Goal: Task Accomplishment & Management: Manage account settings

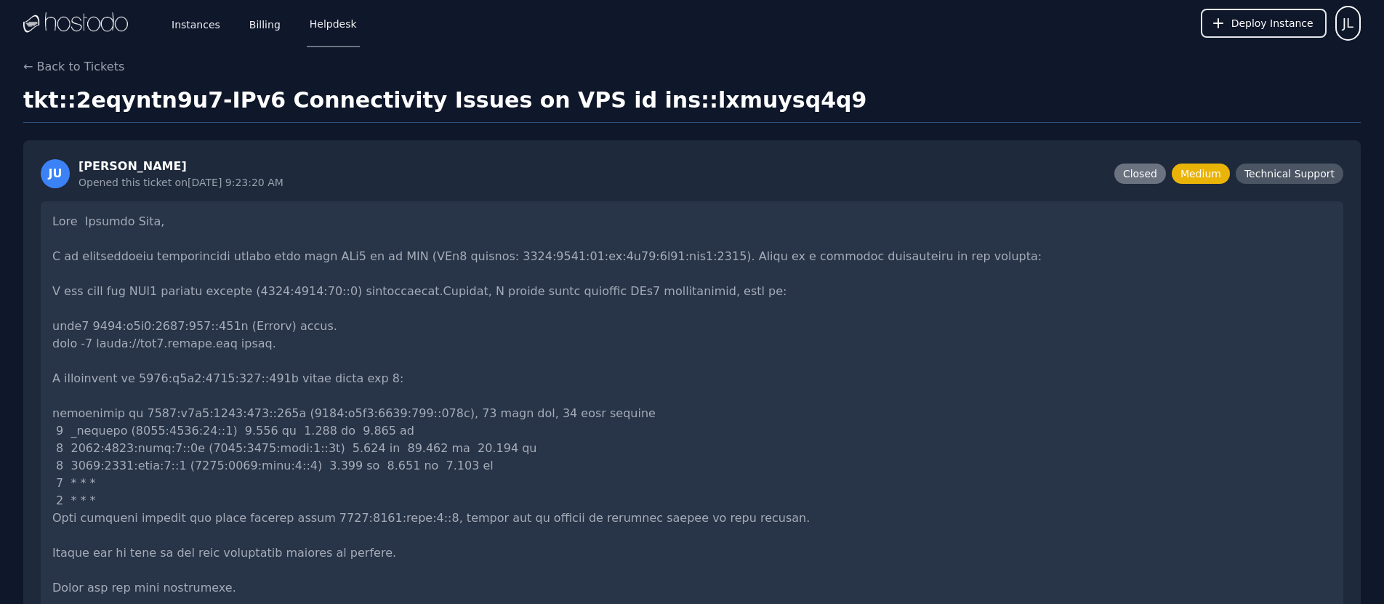
drag, startPoint x: 195, startPoint y: 26, endPoint x: 639, endPoint y: 210, distance: 480.7
click at [195, 26] on link "Instances" at bounding box center [196, 23] width 55 height 48
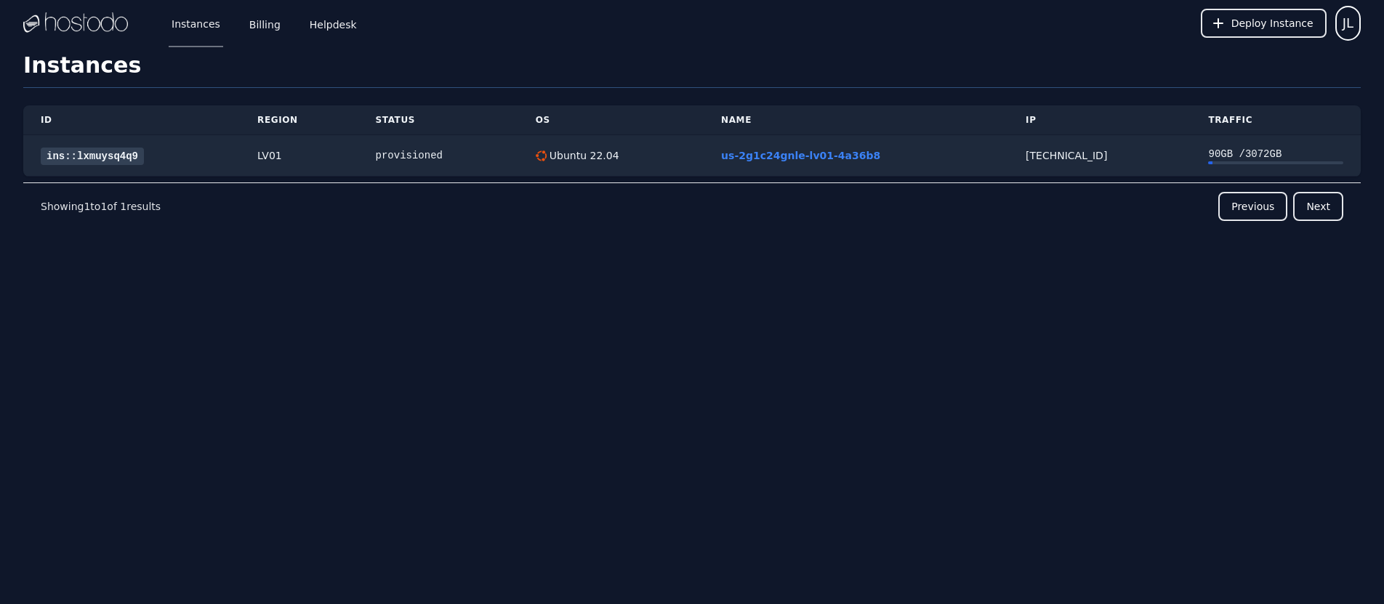
click at [770, 378] on div "Instances Billing Helpdesk Deploy Instance JL Instances SSH Keys Billing Helpde…" at bounding box center [692, 302] width 1384 height 604
click at [264, 27] on link "Billing" at bounding box center [264, 23] width 37 height 48
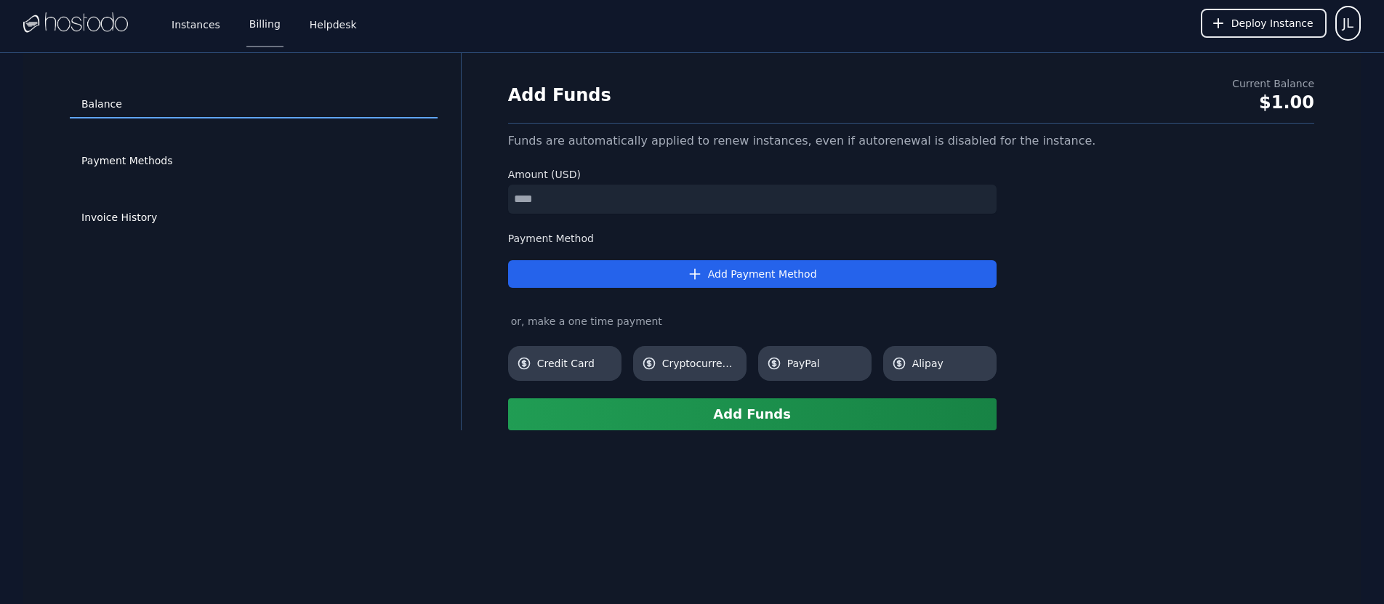
click at [278, 319] on div "Balance Payment Methods Invoice History" at bounding box center [254, 241] width 414 height 331
click at [127, 161] on link "Payment Methods" at bounding box center [254, 162] width 368 height 28
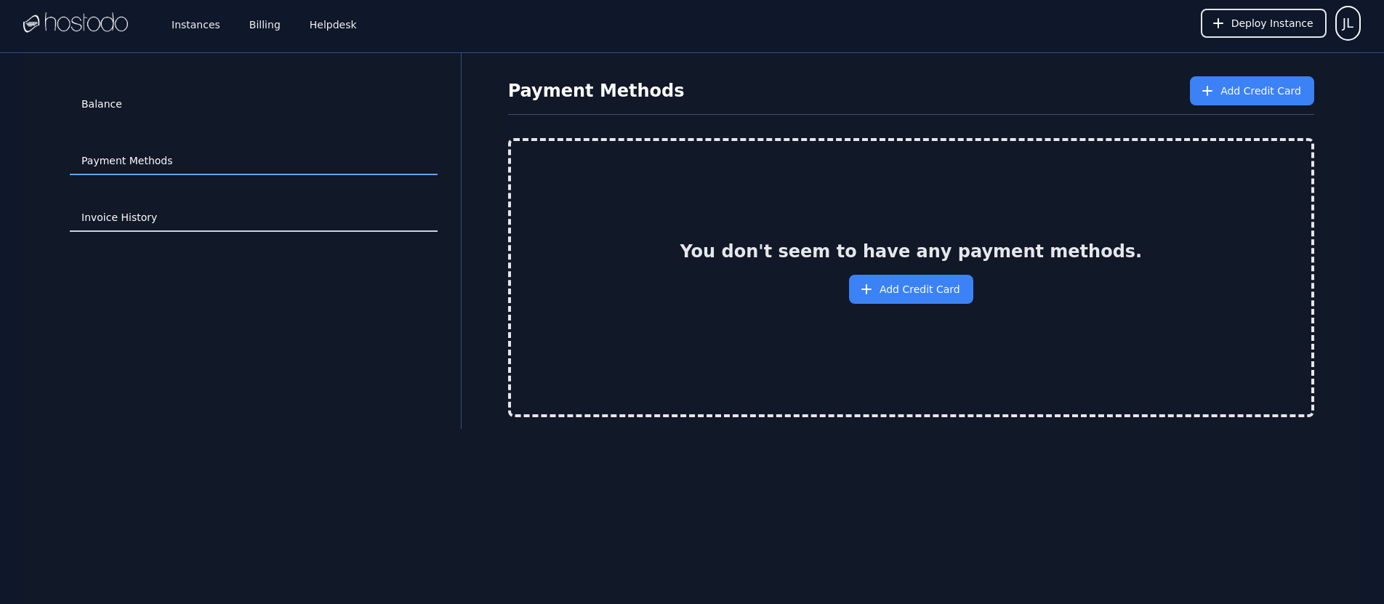
click at [107, 218] on link "Invoice History" at bounding box center [254, 218] width 368 height 28
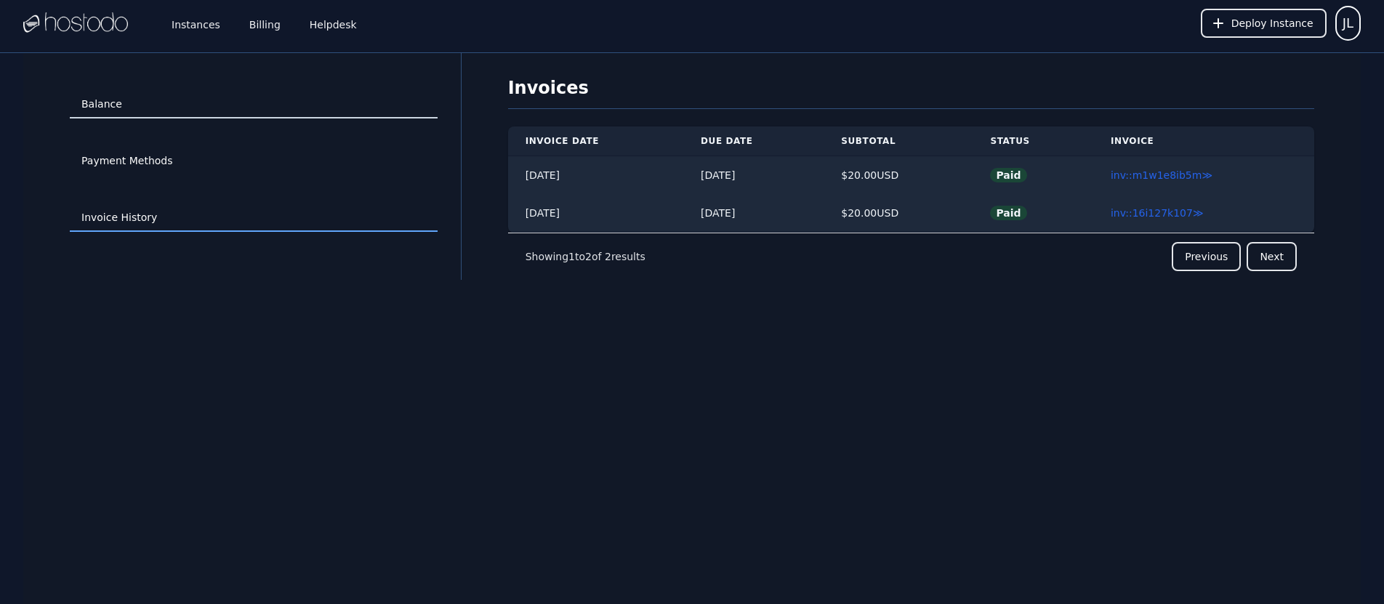
click at [116, 101] on link "Balance" at bounding box center [254, 105] width 368 height 28
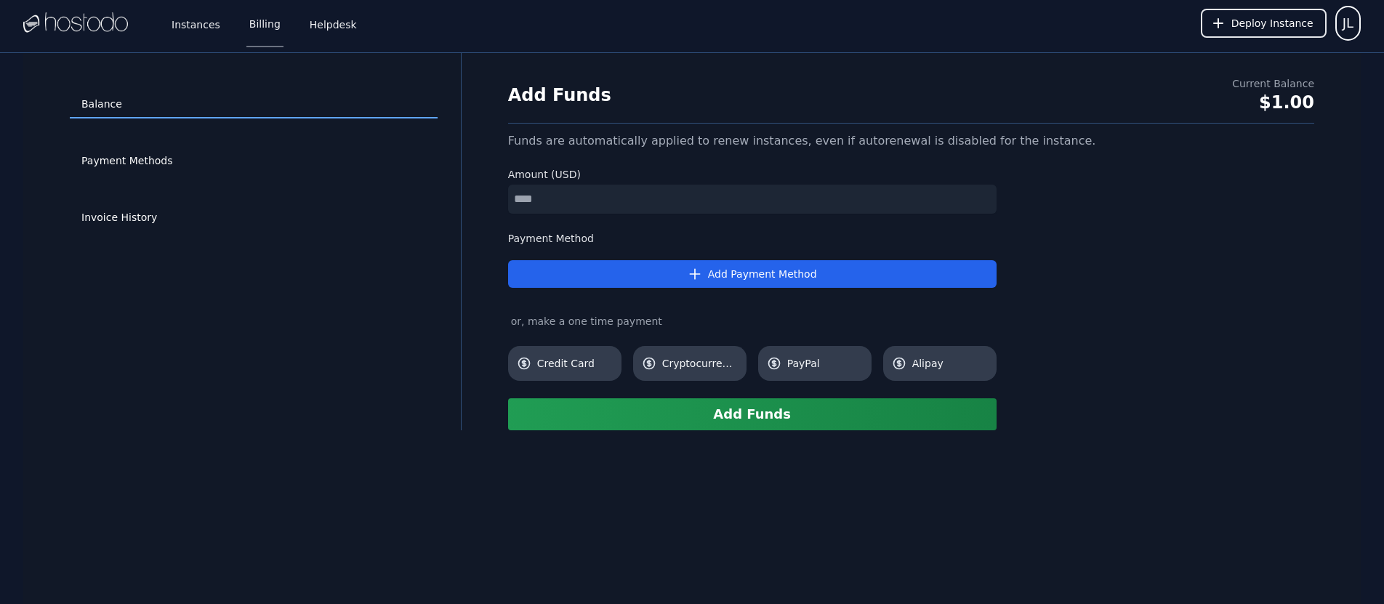
click at [1277, 266] on div "Add Funds Current Balance $1.00 Funds are automatically applied to renew instan…" at bounding box center [911, 253] width 853 height 354
